Goal: Task Accomplishment & Management: Use online tool/utility

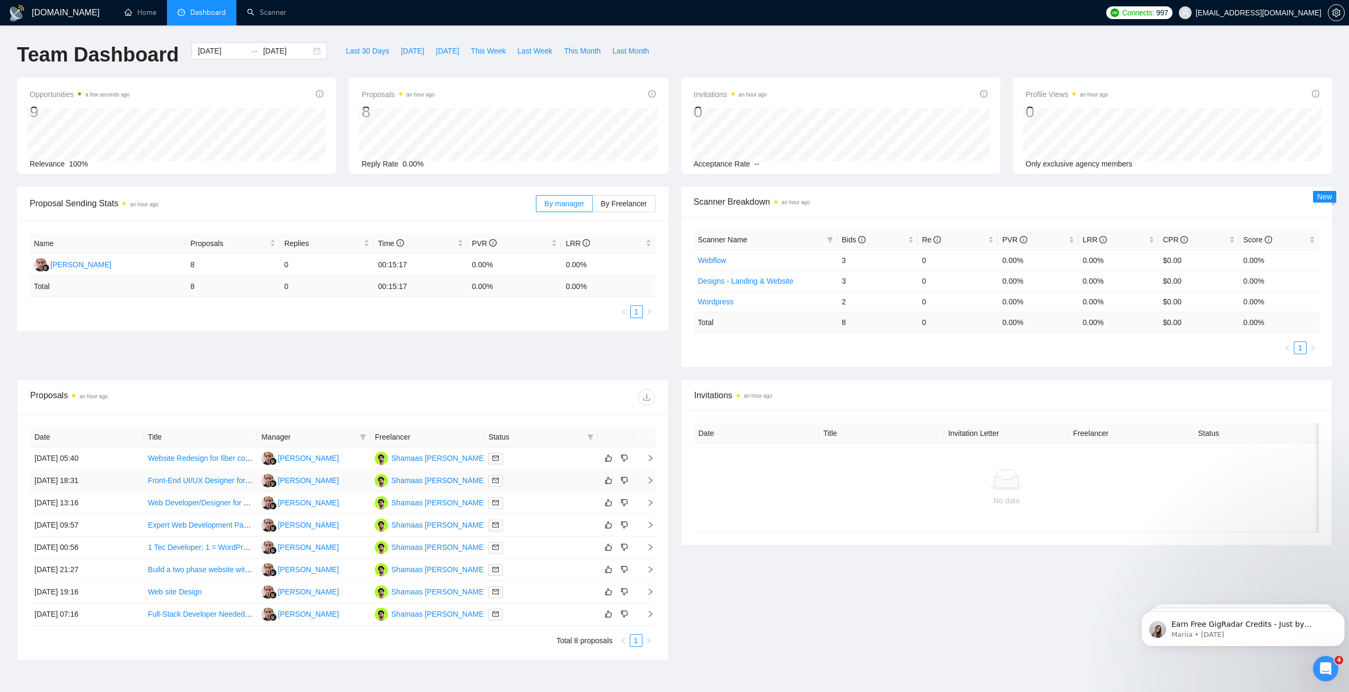
click at [193, 481] on link "Front-End UI/UX Designer for Admin Panel Revamp" at bounding box center [233, 480] width 171 height 8
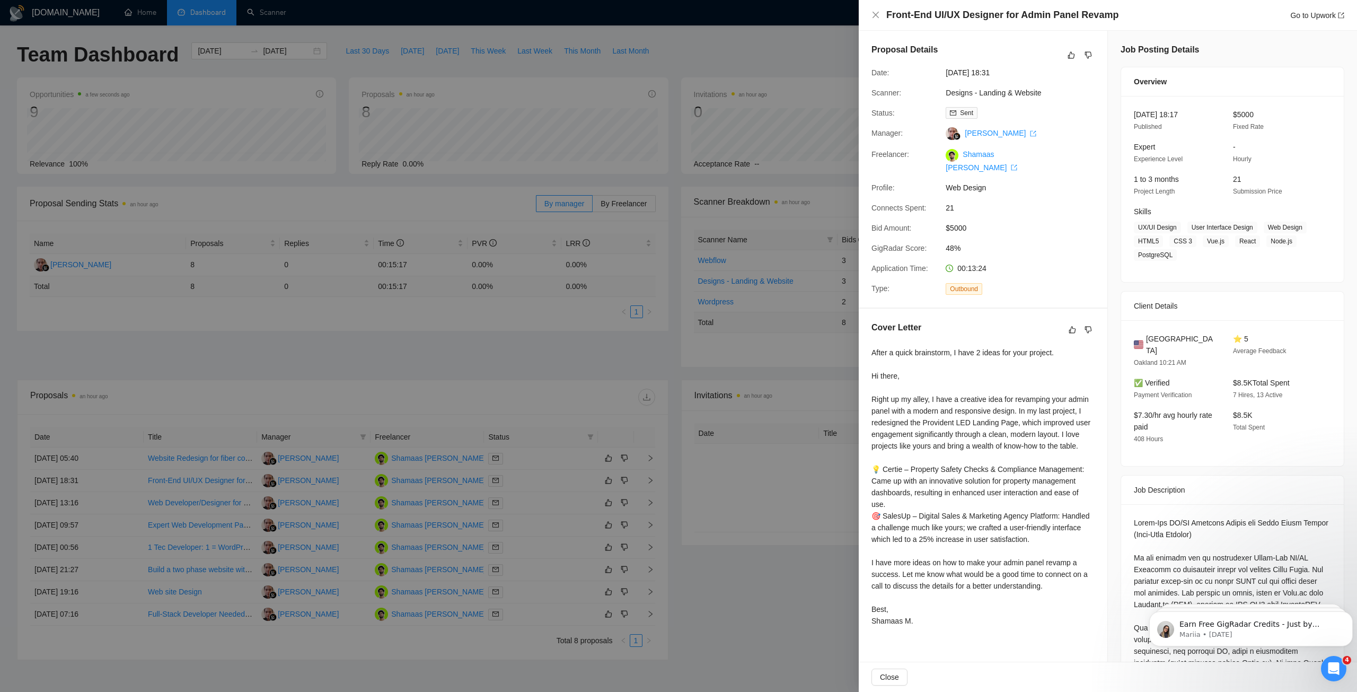
click at [1108, 286] on div "Job Posting Details Overview [DATE] 18:17 Published $5000 Fixed Rate Expert Exp…" at bounding box center [1232, 499] width 249 height 936
click at [669, 346] on div at bounding box center [678, 346] width 1357 height 692
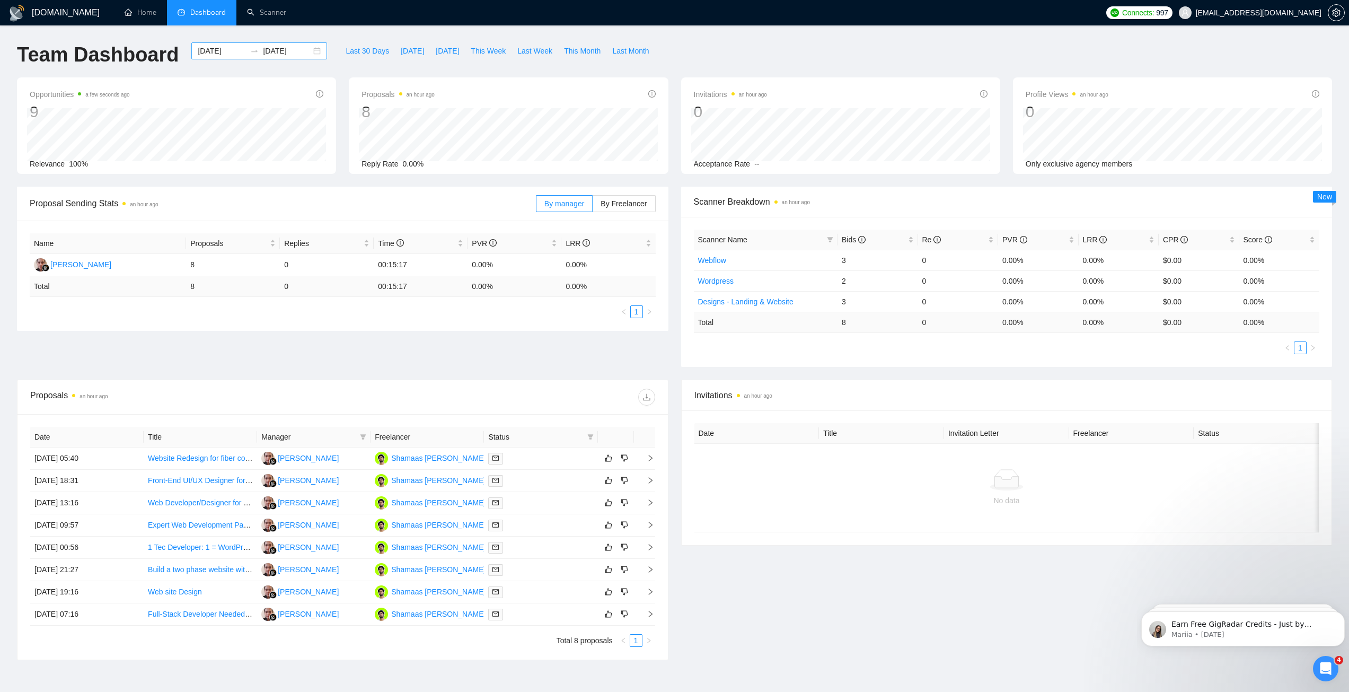
click at [309, 51] on div "[DATE] [DATE]" at bounding box center [259, 50] width 136 height 17
click at [485, 68] on div "Last 30 Days [DATE] [DATE] This Week Last Week This Month Last Month" at bounding box center [496, 59] width 327 height 35
click at [209, 48] on input "[DATE]" at bounding box center [222, 51] width 48 height 12
click at [342, 352] on div "Proposal Sending Stats an hour ago By manager By Freelancer Name Proposals Repl…" at bounding box center [674, 283] width 1327 height 193
click at [613, 203] on span "By Freelancer" at bounding box center [623, 203] width 46 height 8
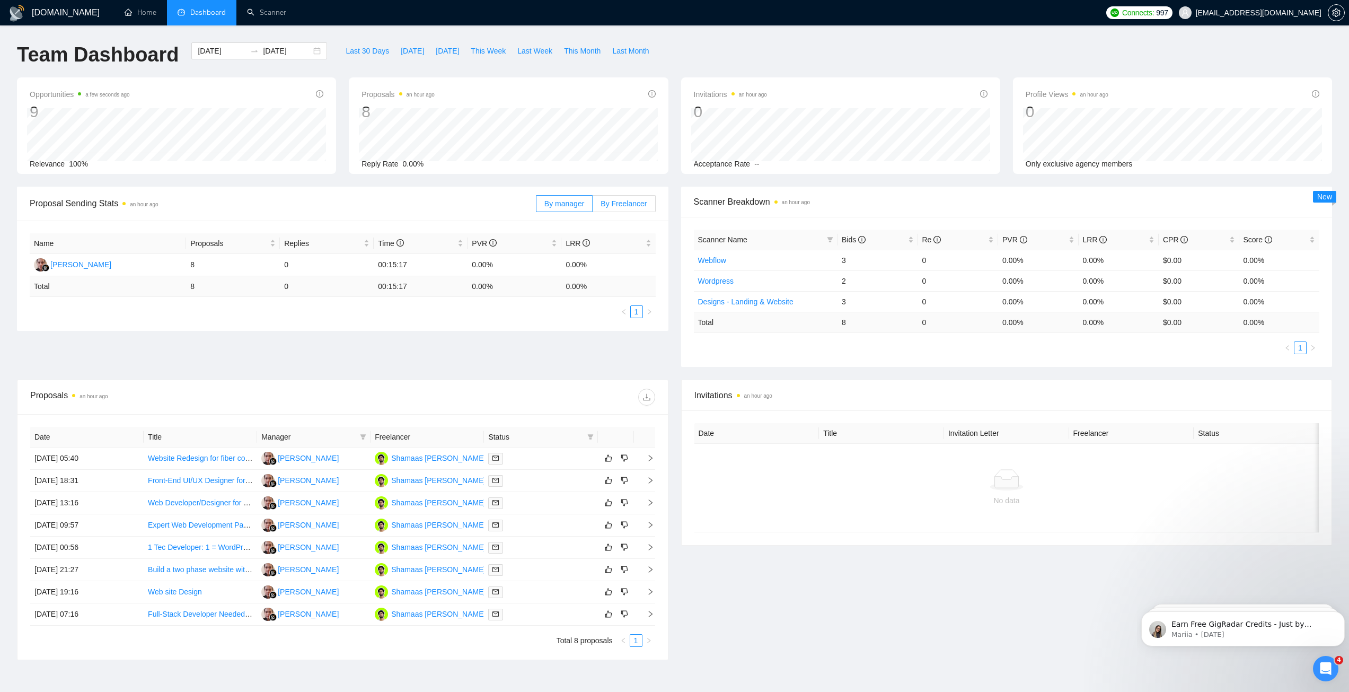
click at [592, 206] on input "By Freelancer" at bounding box center [592, 206] width 0 height 0
click at [571, 204] on span "By manager" at bounding box center [564, 203] width 40 height 8
click at [536, 206] on input "By manager" at bounding box center [536, 206] width 0 height 0
click at [614, 203] on span "By Freelancer" at bounding box center [623, 203] width 46 height 8
click at [592, 206] on input "By Freelancer" at bounding box center [592, 206] width 0 height 0
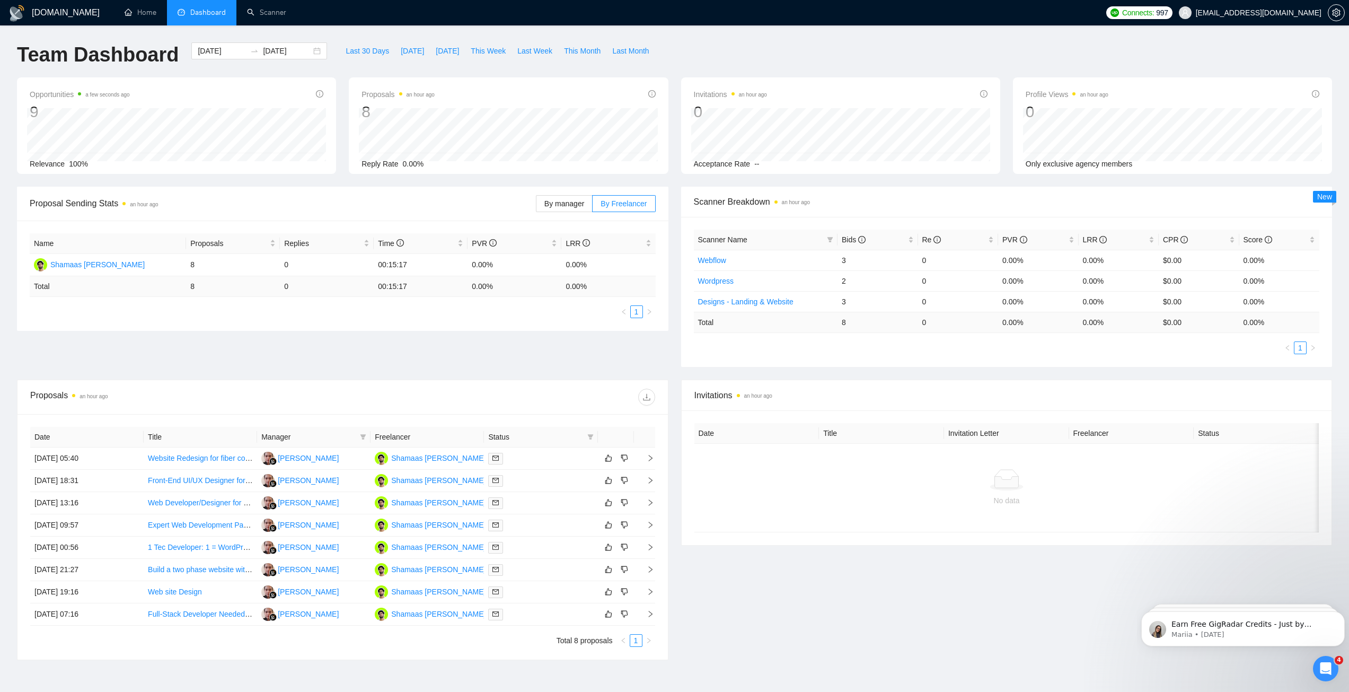
click at [316, 356] on div "Proposal Sending Stats an hour ago By manager By Freelancer Name Proposals Repl…" at bounding box center [674, 283] width 1327 height 193
click at [360, 47] on span "Last 30 Days" at bounding box center [367, 51] width 43 height 12
type input "2025-08-11"
type input "2025-09-10"
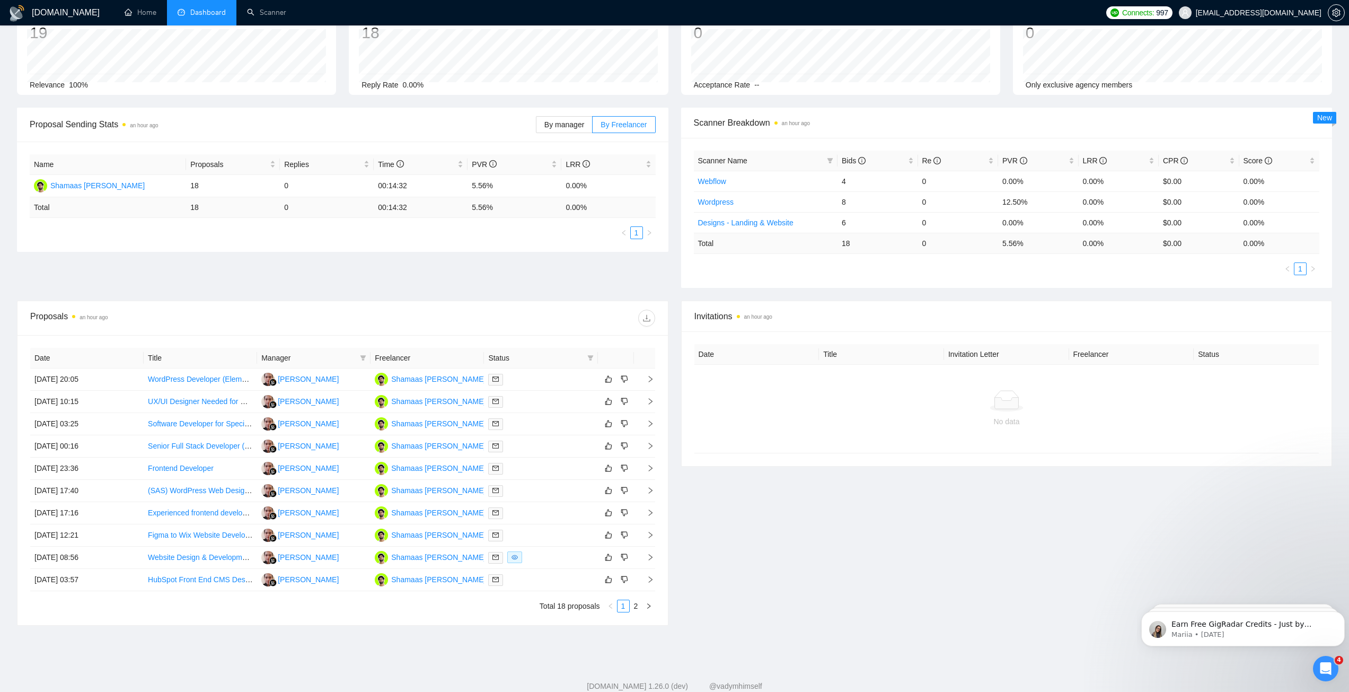
scroll to position [107, 0]
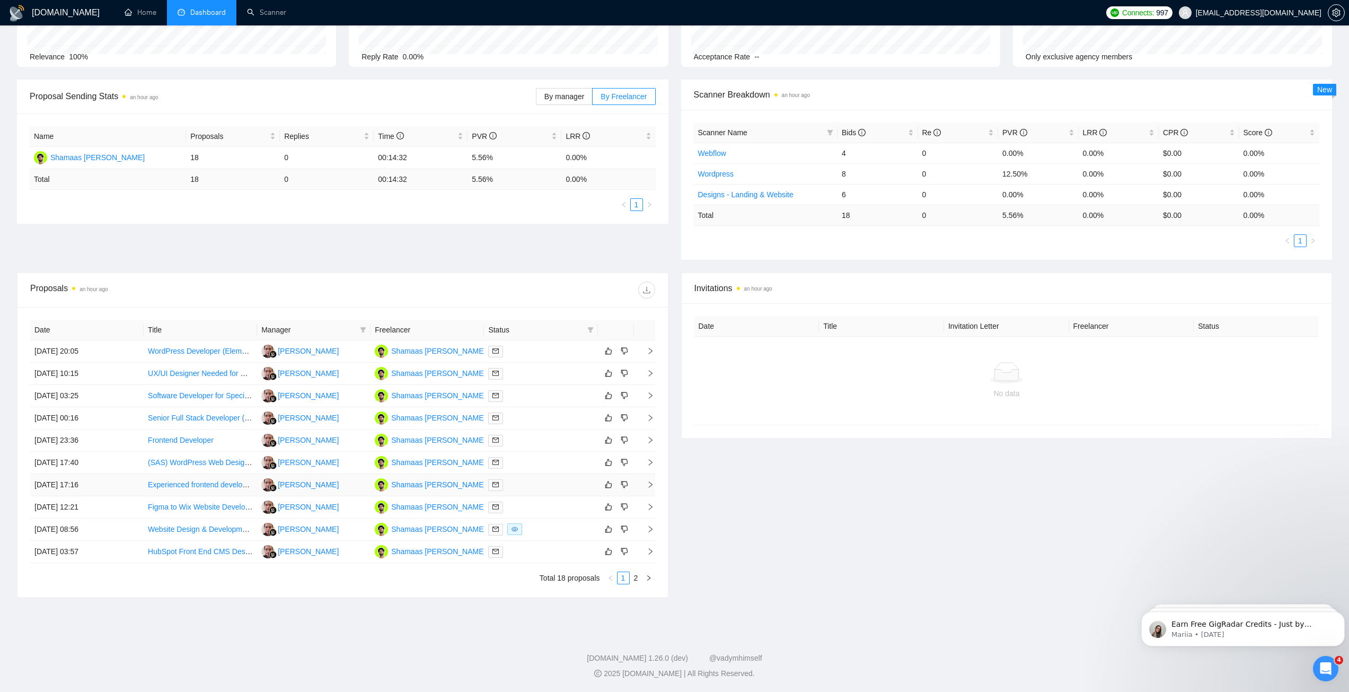
click at [192, 484] on link "Experienced frontend developer for slicing Figma designs - No agencies!" at bounding box center [267, 484] width 239 height 8
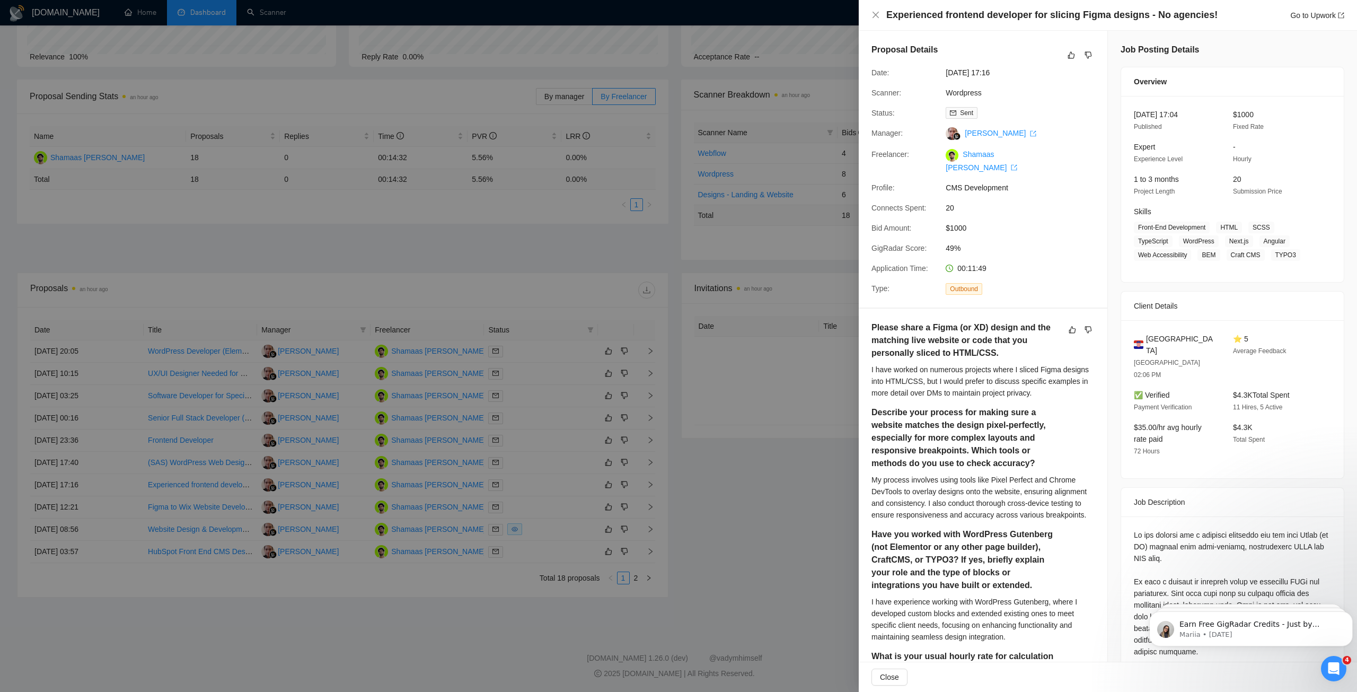
click at [677, 269] on div at bounding box center [678, 346] width 1357 height 692
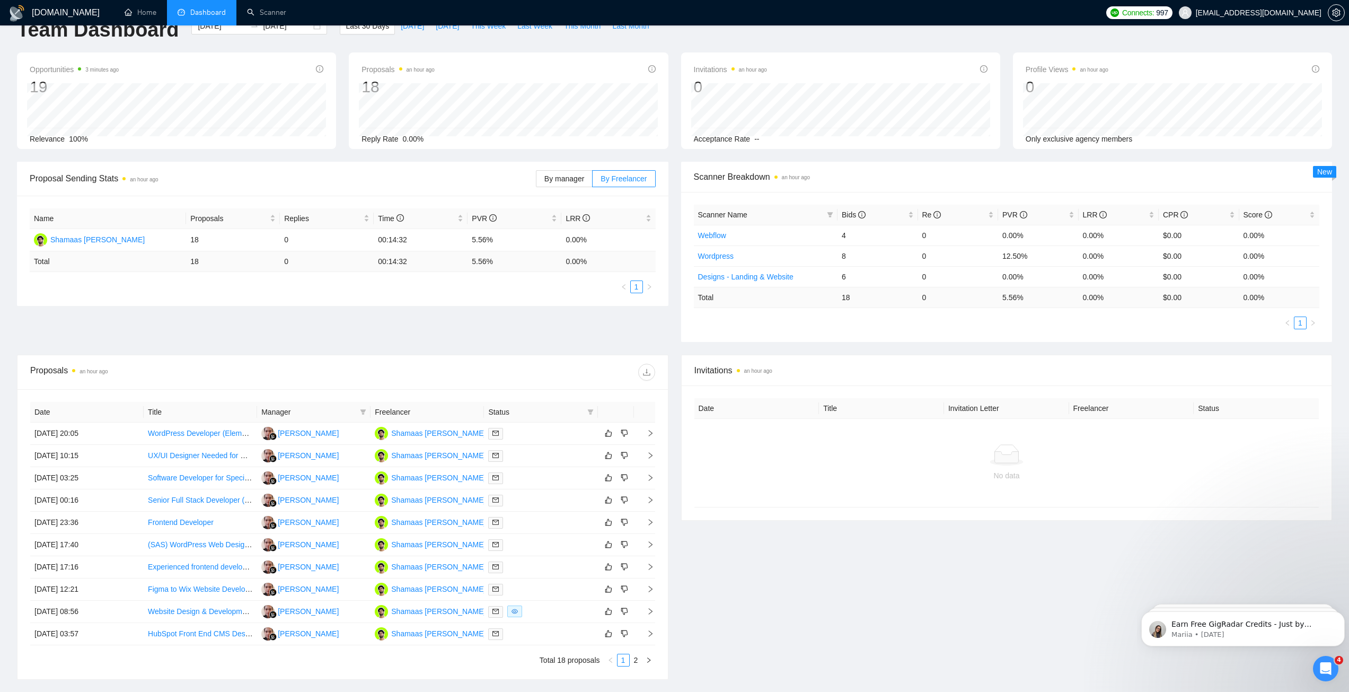
scroll to position [0, 0]
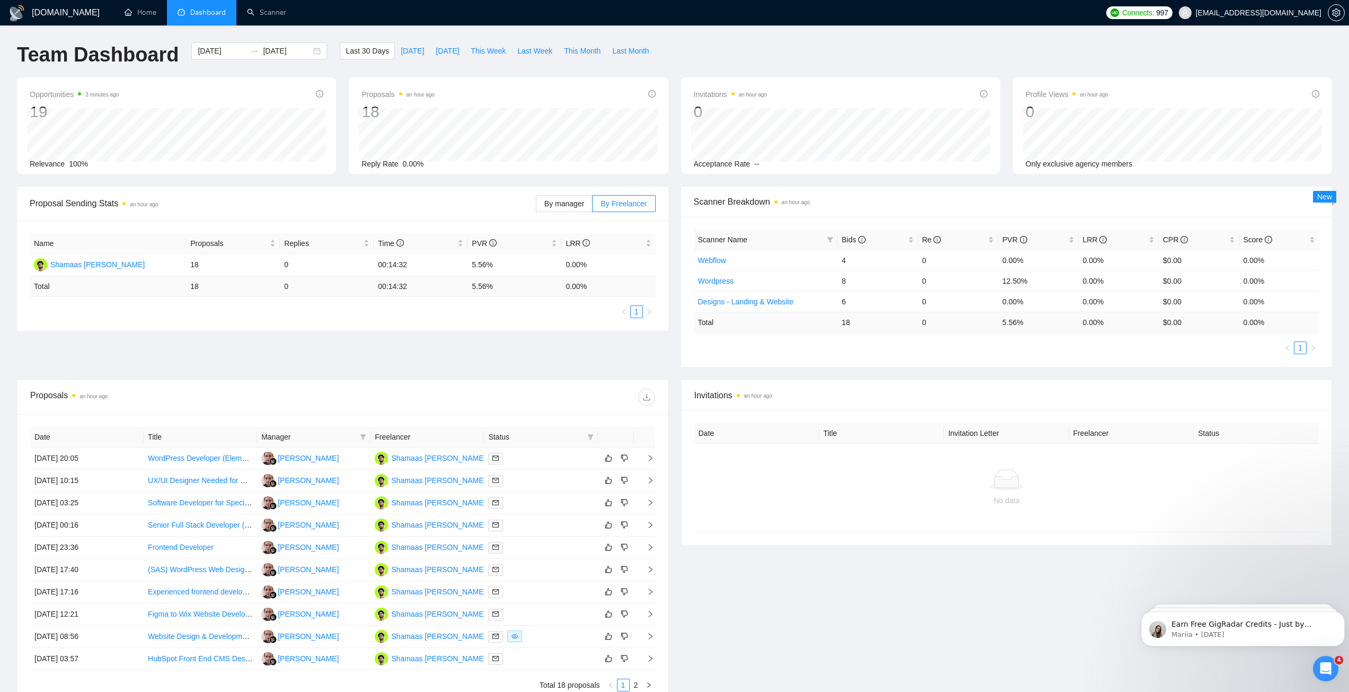
click at [674, 372] on div "Proposal Sending Stats an hour ago By manager By Freelancer Name Proposals Repl…" at bounding box center [674, 283] width 1327 height 193
click at [278, 16] on link "Scanner" at bounding box center [266, 12] width 39 height 9
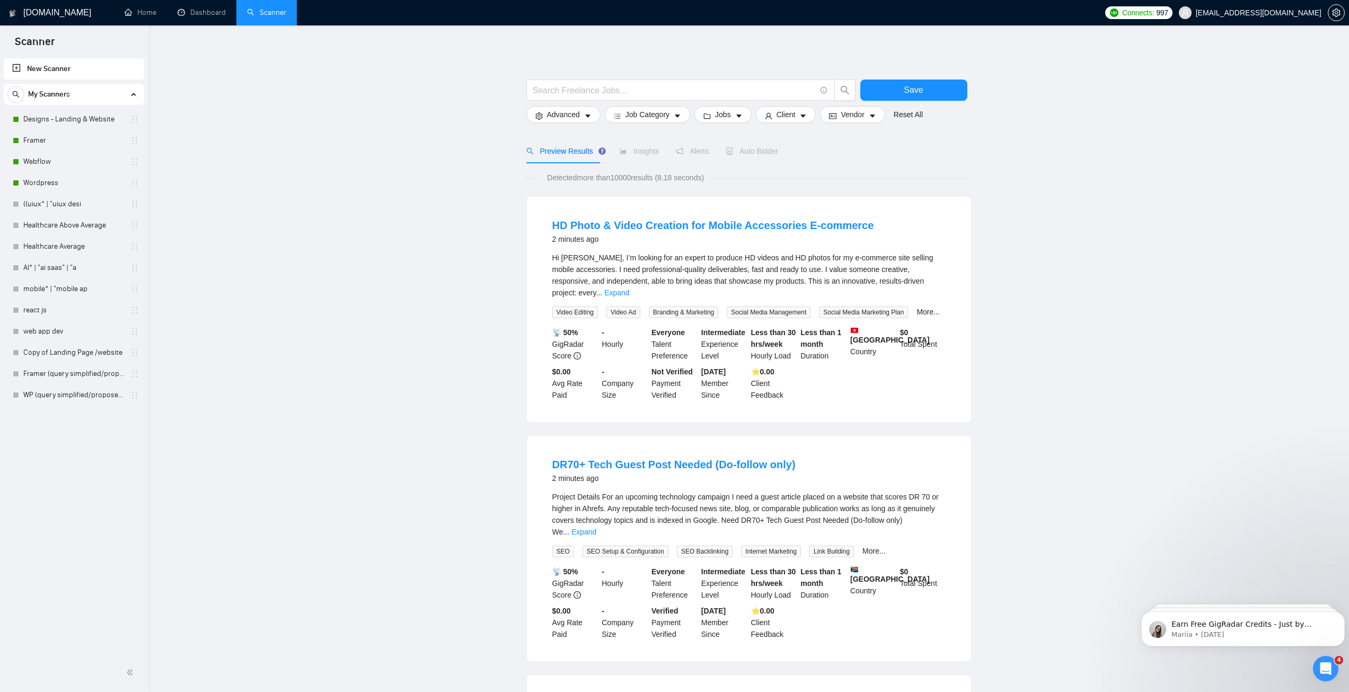
click at [759, 156] on div "Auto Bidder" at bounding box center [751, 151] width 52 height 12
click at [56, 123] on link "Designs - Landing & Website" at bounding box center [73, 119] width 101 height 21
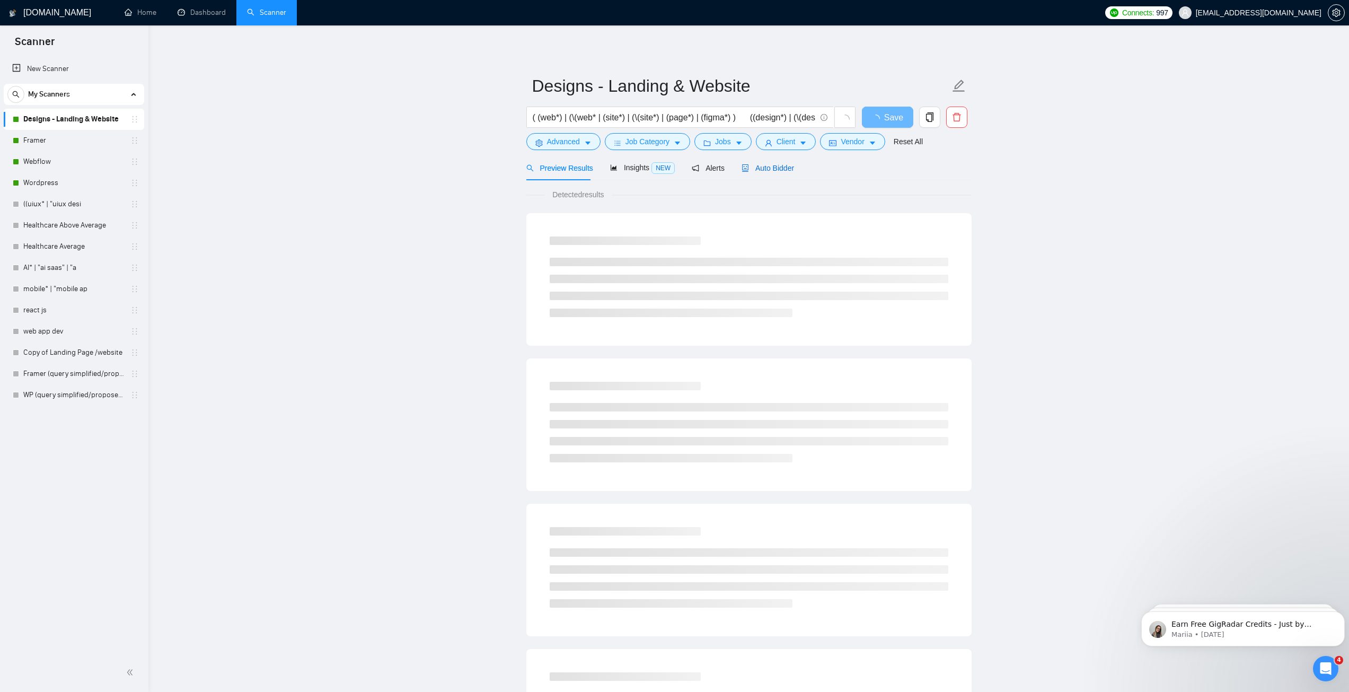
click at [764, 170] on span "Auto Bidder" at bounding box center [767, 168] width 52 height 8
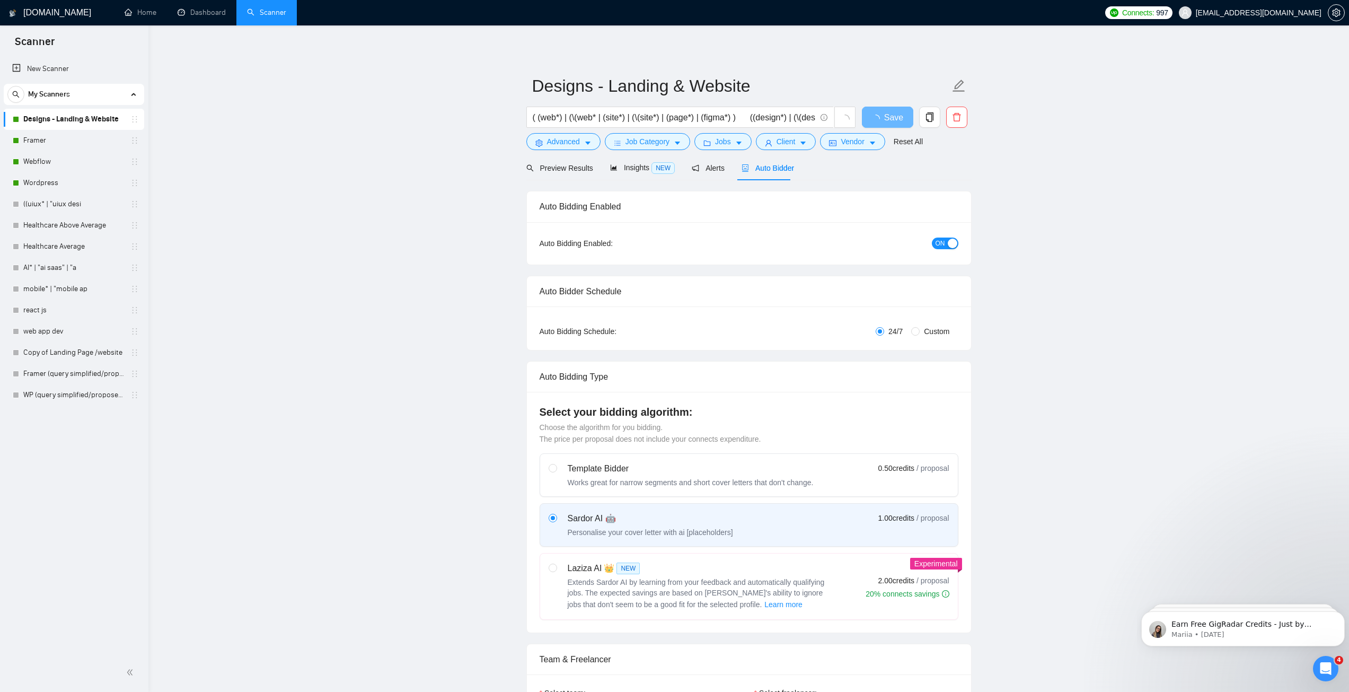
checkbox input "true"
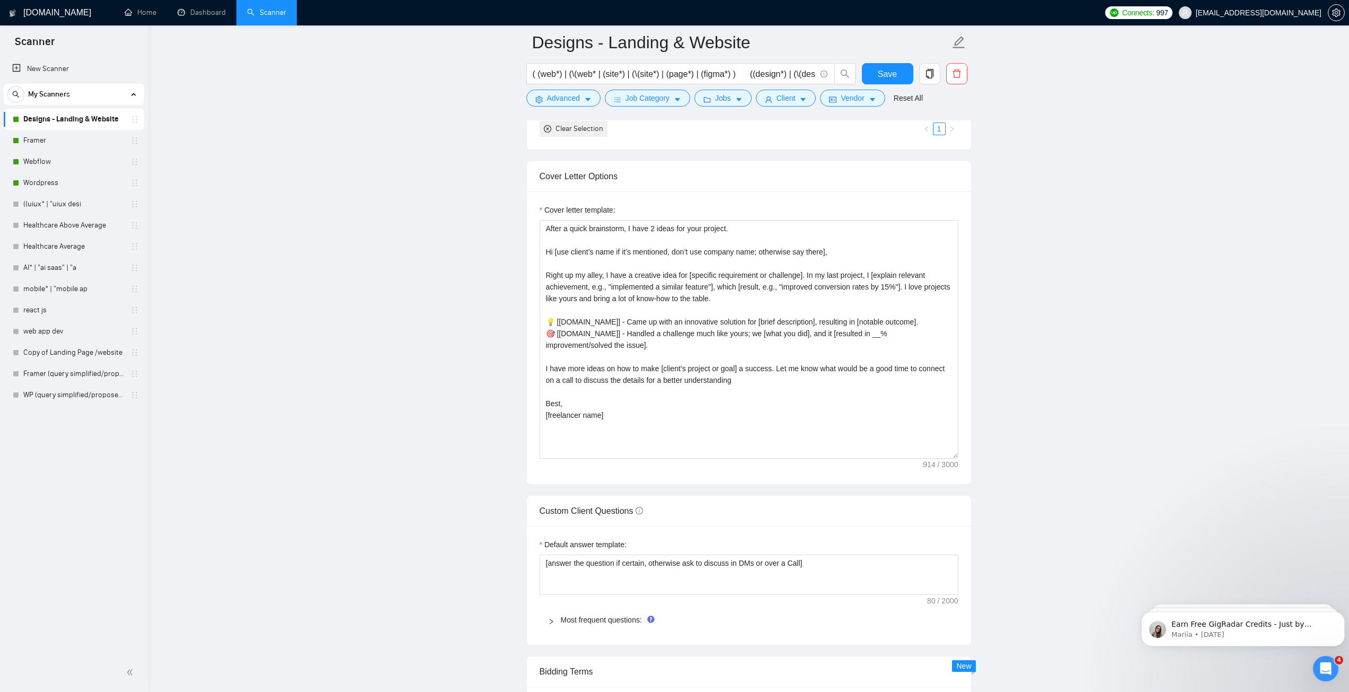
scroll to position [1113, 0]
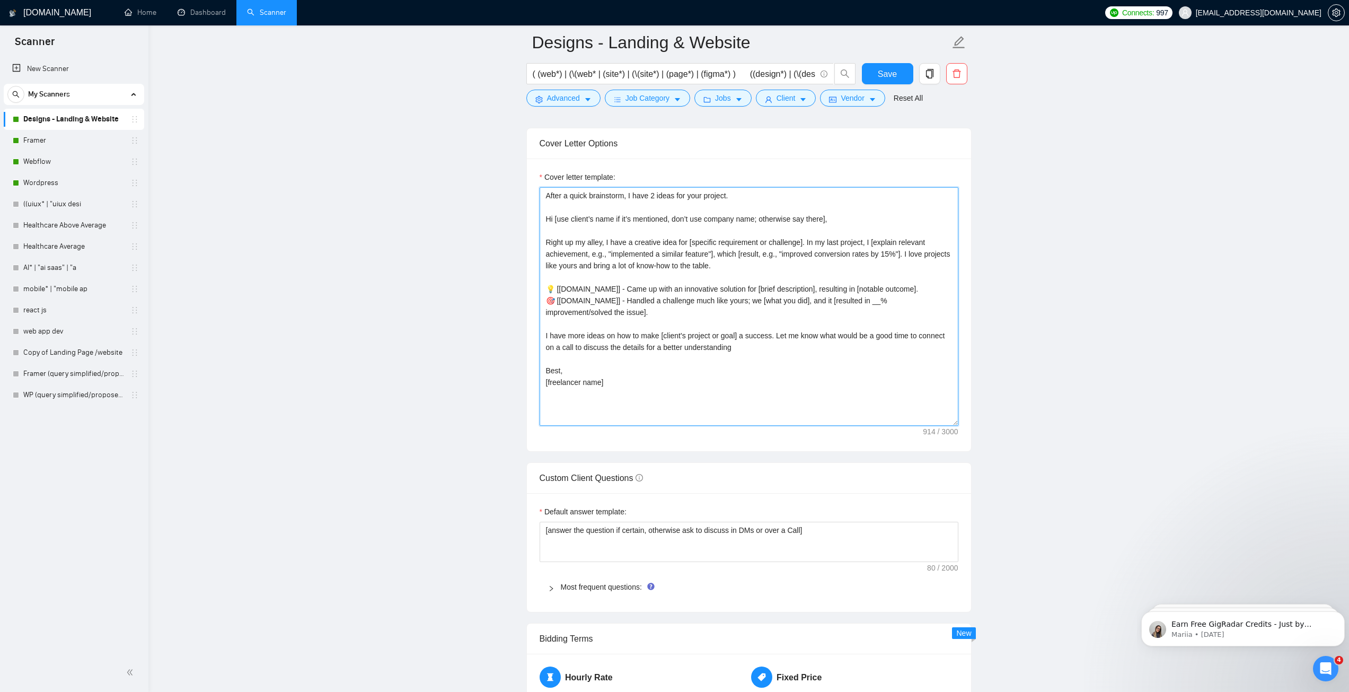
click at [634, 391] on textarea "After a quick brainstorm, I have 2 ideas for your project. Hi [use client’s nam…" at bounding box center [748, 306] width 419 height 238
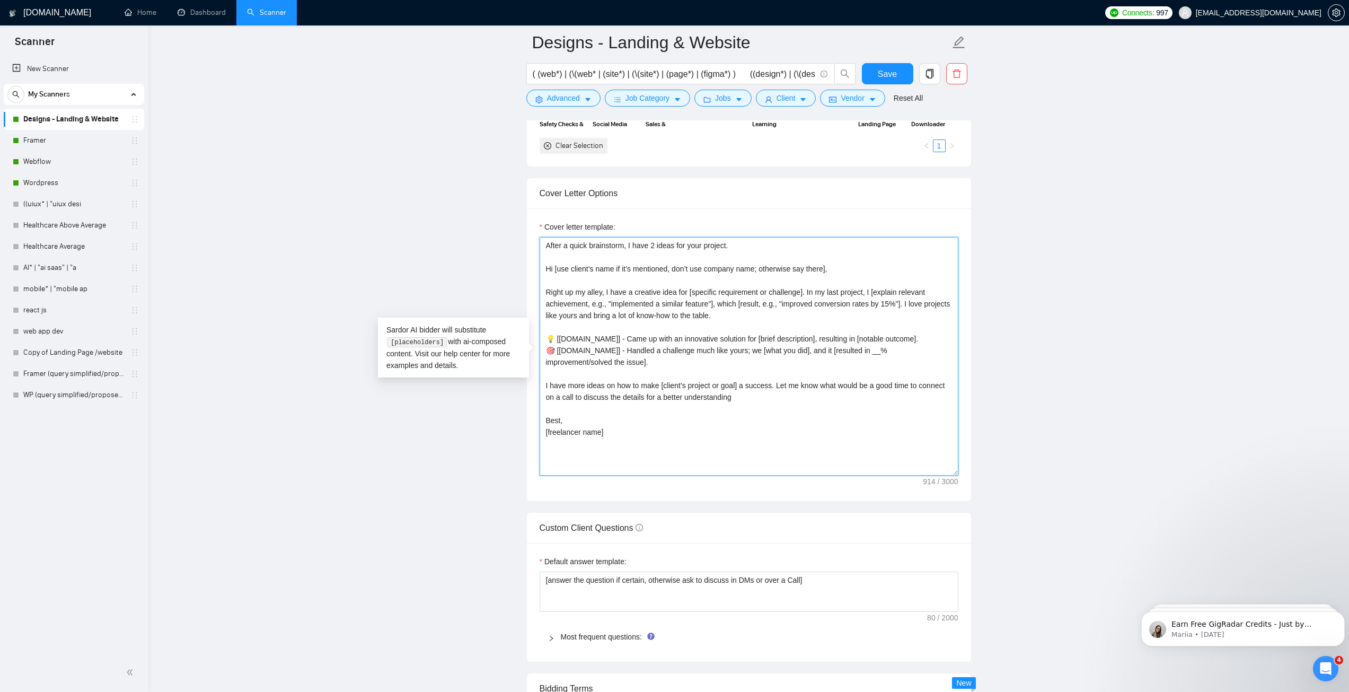
scroll to position [1060, 0]
click at [591, 412] on textarea "After a quick brainstorm, I have 2 ideas for your project. Hi [use client’s nam…" at bounding box center [748, 359] width 419 height 238
click at [589, 381] on textarea "After a quick brainstorm, I have 2 ideas for your project. Hi [use client’s nam…" at bounding box center [748, 359] width 419 height 238
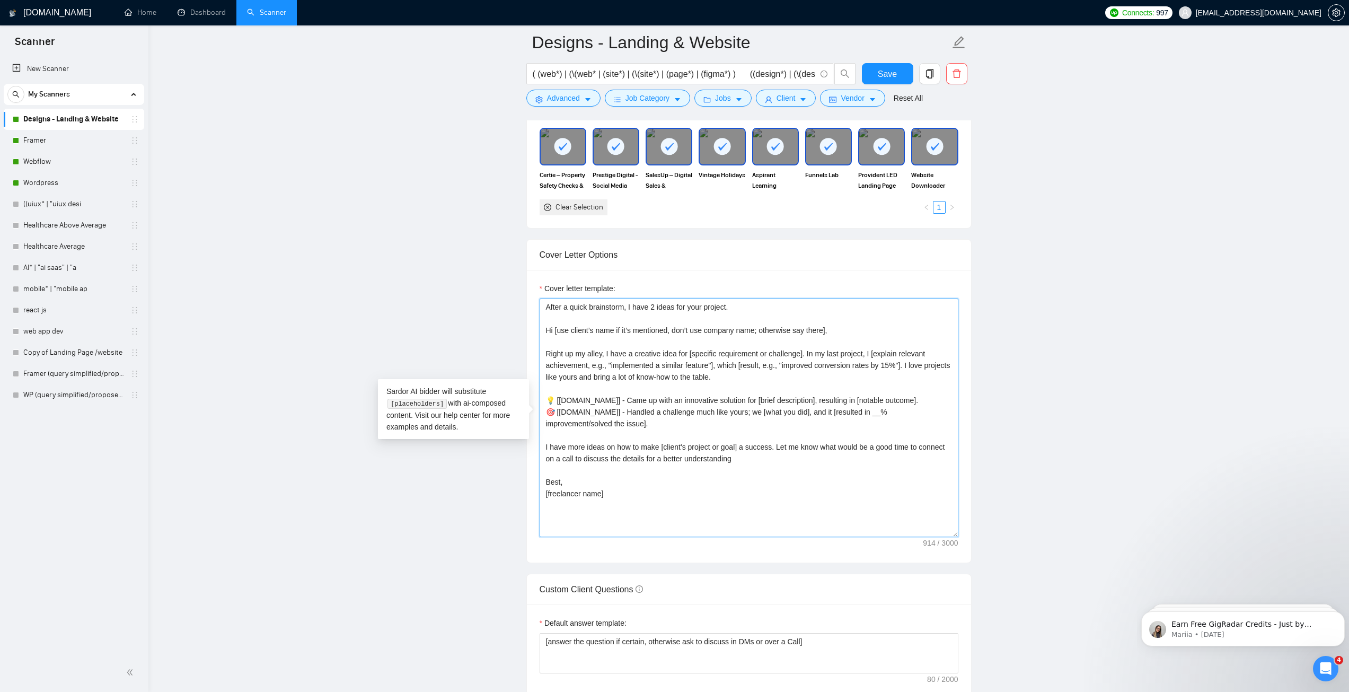
scroll to position [954, 0]
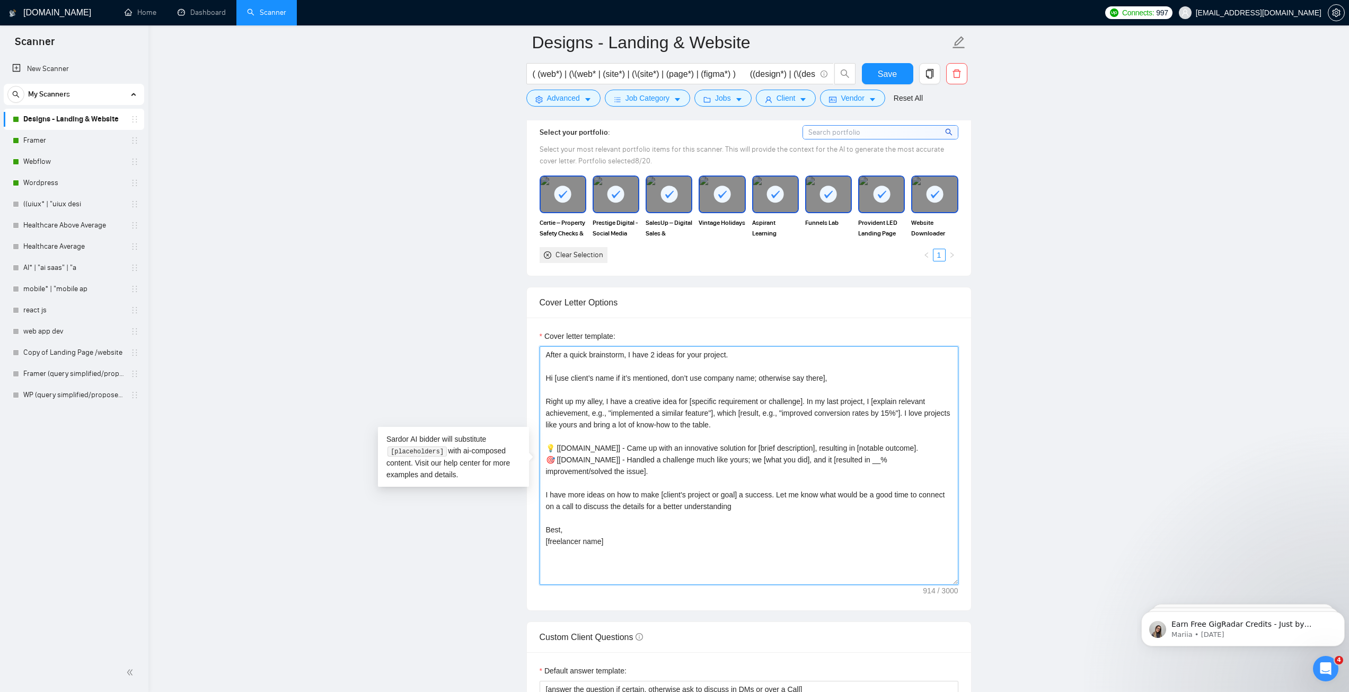
click at [666, 432] on textarea "After a quick brainstorm, I have 2 ideas for your project. Hi [use client’s nam…" at bounding box center [748, 465] width 419 height 238
click at [649, 391] on textarea "After a quick brainstorm, I have 2 ideas for your project. Hi [use client’s nam…" at bounding box center [748, 465] width 419 height 238
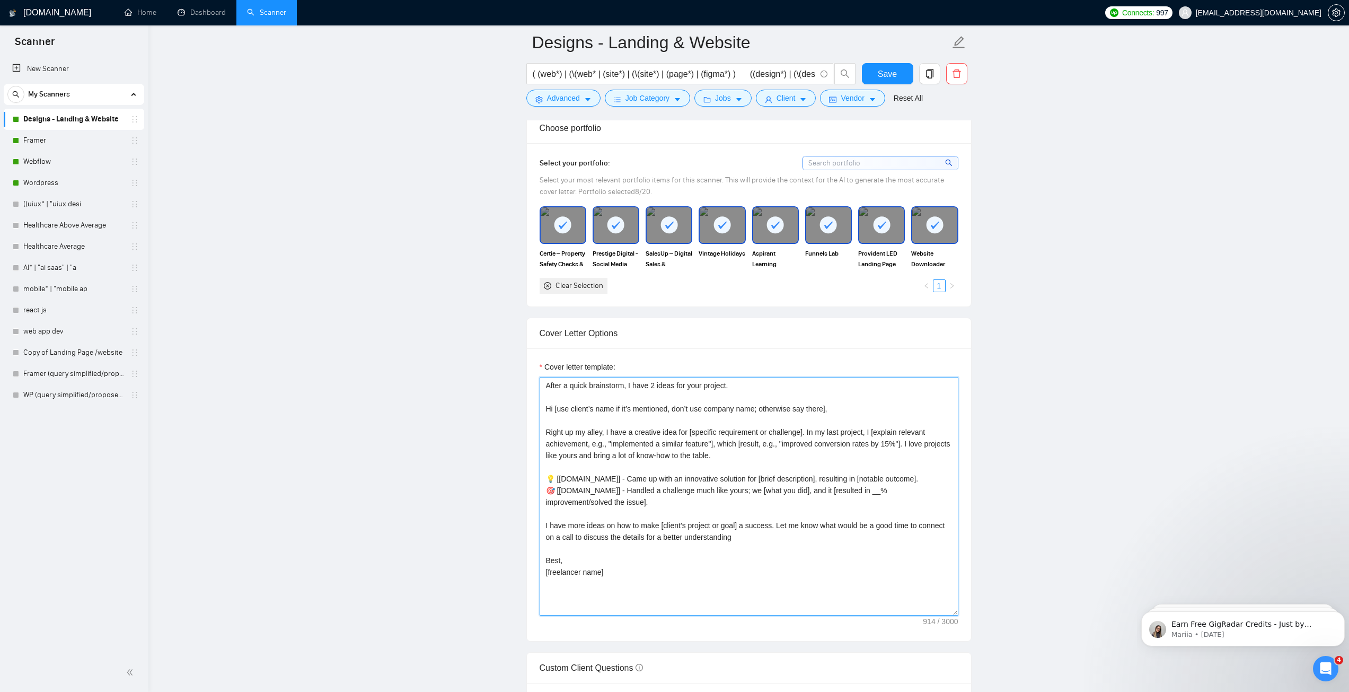
scroll to position [848, 0]
